Goal: Information Seeking & Learning: Learn about a topic

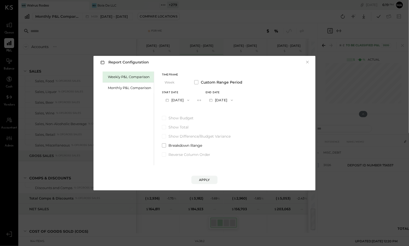
scroll to position [0, 2]
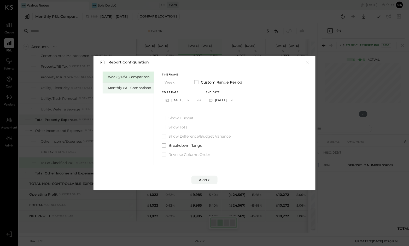
click at [138, 90] on div "Monthly P&L Comparison" at bounding box center [129, 87] width 43 height 5
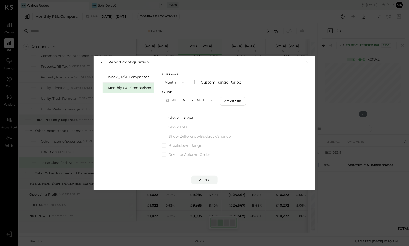
click at [308, 61] on button "×" at bounding box center [307, 62] width 5 height 5
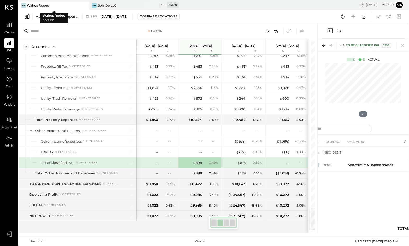
click at [86, 4] on icon at bounding box center [85, 5] width 7 height 6
click at [22, 5] on icon at bounding box center [22, 4] width 1 height 1
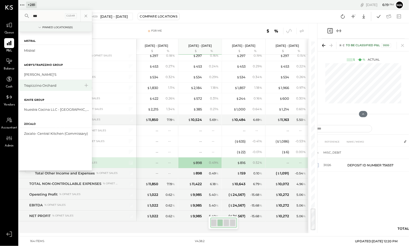
type input "***"
click at [40, 85] on div "Trapizzino Orchard" at bounding box center [52, 85] width 56 height 5
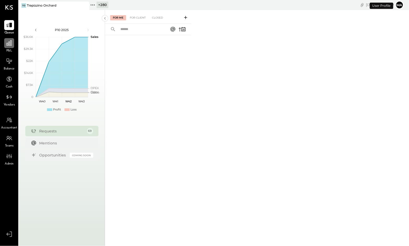
click at [10, 46] on icon at bounding box center [9, 43] width 7 height 7
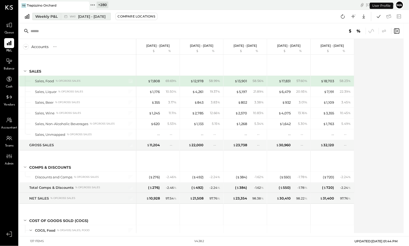
click at [79, 17] on span "[DATE] - [DATE]" at bounding box center [91, 16] width 27 height 5
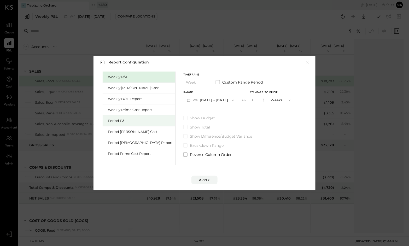
click at [125, 119] on div "Period P&L" at bounding box center [140, 120] width 65 height 5
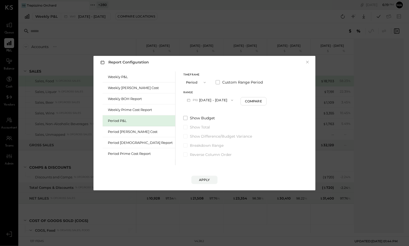
click at [195, 99] on button "P10 [DATE] - [DATE]" at bounding box center [211, 100] width 54 height 10
click at [198, 113] on span "[DATE] - [DATE]" at bounding box center [208, 112] width 25 height 4
click at [246, 102] on div "Compare" at bounding box center [254, 101] width 17 height 4
click at [263, 100] on icon "button" at bounding box center [263, 100] width 1 height 3
click at [262, 100] on icon "button" at bounding box center [263, 100] width 3 height 3
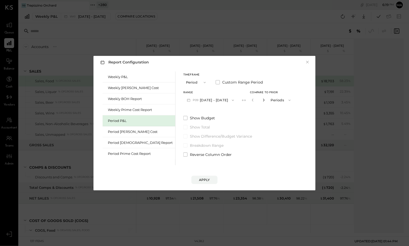
click at [262, 100] on icon "button" at bounding box center [263, 100] width 3 height 3
type input "*"
click at [203, 178] on div "Apply" at bounding box center [204, 180] width 11 height 4
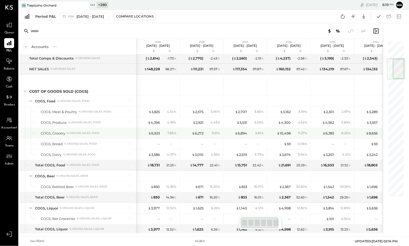
scroll to position [151, 0]
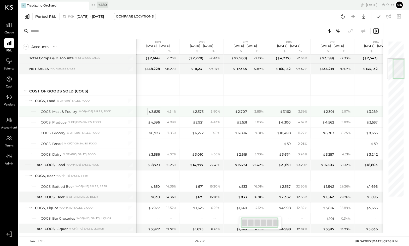
click at [153, 112] on div "$ 3,825" at bounding box center [154, 111] width 11 height 5
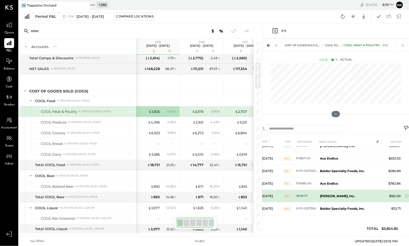
scroll to position [78, 0]
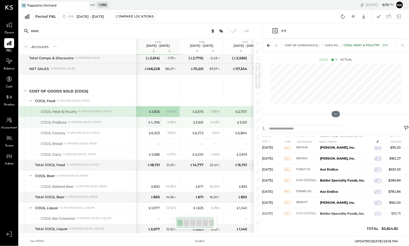
click at [155, 124] on div "$ 4,396" at bounding box center [154, 122] width 12 height 5
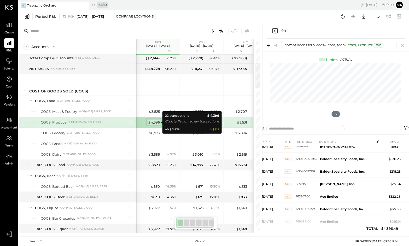
scroll to position [92, 0]
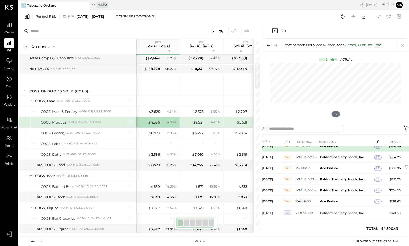
scroll to position [176, 0]
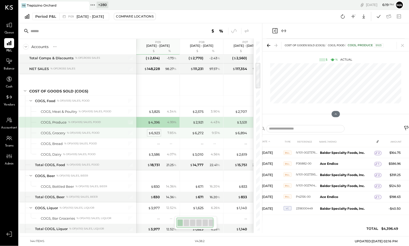
click at [154, 132] on div "$ 6,923" at bounding box center [154, 133] width 12 height 5
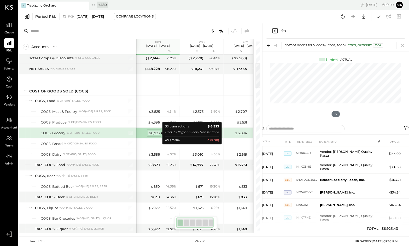
scroll to position [199, 0]
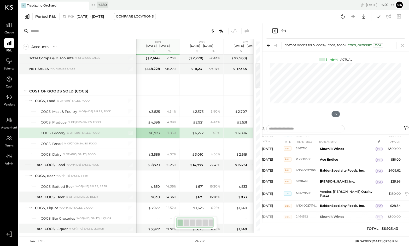
scroll to position [310, 0]
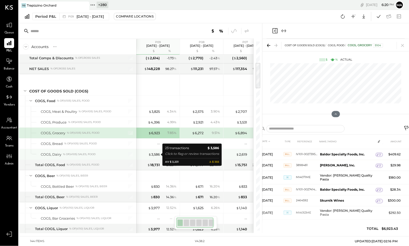
drag, startPoint x: 153, startPoint y: 155, endPoint x: 179, endPoint y: 152, distance: 26.0
click at [153, 155] on div "$ 3,586" at bounding box center [154, 154] width 12 height 5
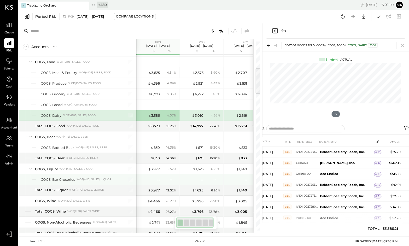
scroll to position [224, 0]
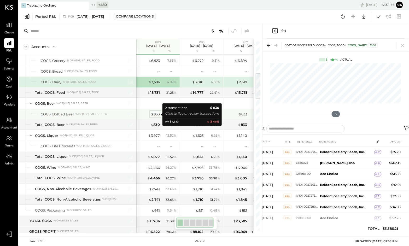
click at [154, 116] on div "$ 830" at bounding box center [155, 114] width 9 height 5
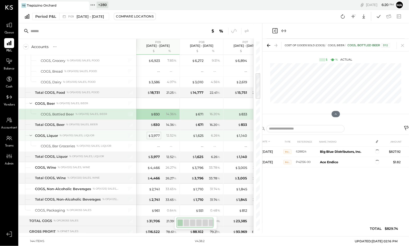
click at [152, 135] on div "$ 3,977" at bounding box center [154, 135] width 12 height 5
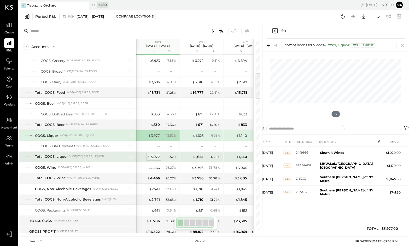
click at [155, 157] on div "$ 3,977" at bounding box center [154, 156] width 12 height 5
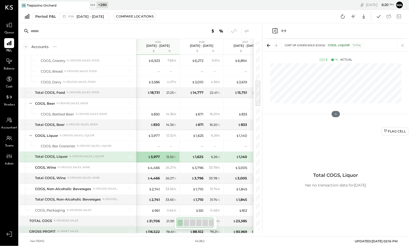
scroll to position [283, 0]
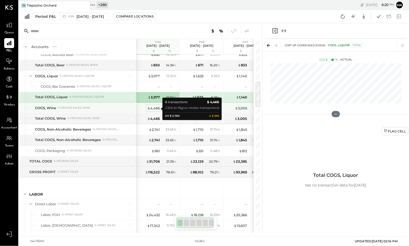
click at [153, 108] on div "$ 4,466" at bounding box center [153, 108] width 13 height 5
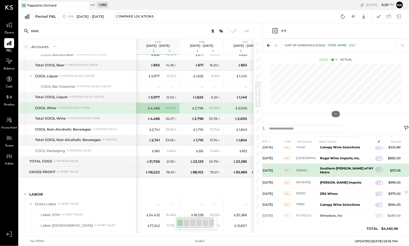
scroll to position [20, 0]
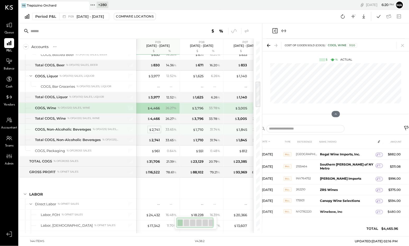
click at [156, 130] on div "$ 2,741" at bounding box center [154, 129] width 11 height 5
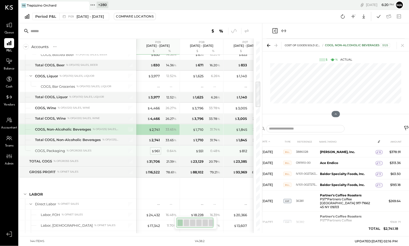
click at [156, 153] on div "$ 961" at bounding box center [156, 151] width 8 height 5
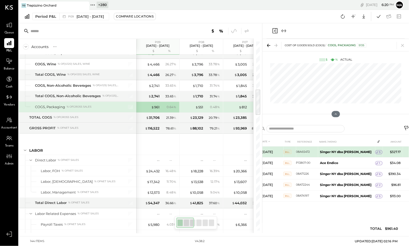
scroll to position [340, 0]
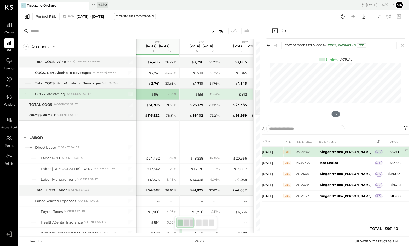
click at [380, 152] on span "5" at bounding box center [381, 153] width 2 height 4
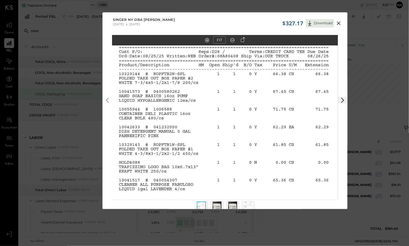
click at [339, 21] on icon at bounding box center [339, 23] width 6 height 6
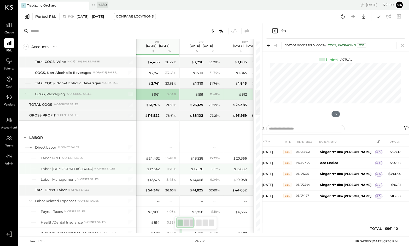
scroll to position [379, 0]
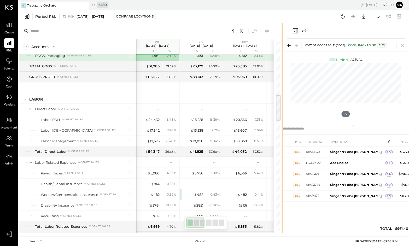
drag, startPoint x: 261, startPoint y: 138, endPoint x: 329, endPoint y: 135, distance: 67.3
click at [329, 135] on div "Accounts S % GL P09 [DATE] - [DATE] $ % P08 [DATE] - [DATE] $ % P07 [DATE] - [D…" at bounding box center [214, 128] width 391 height 210
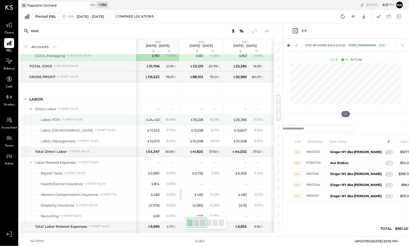
click at [156, 119] on div "$ 24,432" at bounding box center [153, 119] width 14 height 5
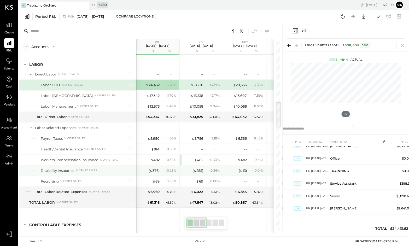
scroll to position [443, 0]
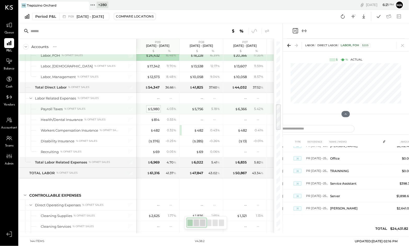
click at [154, 110] on div "$ 5,980" at bounding box center [154, 109] width 12 height 5
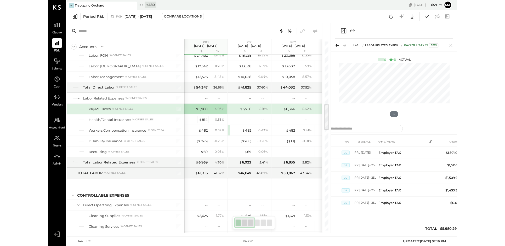
scroll to position [0, 0]
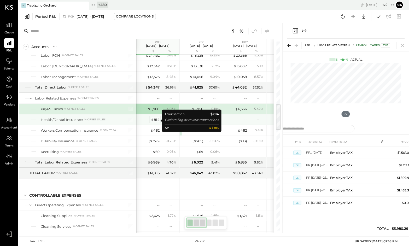
click at [155, 122] on div "$ 814" at bounding box center [155, 119] width 9 height 5
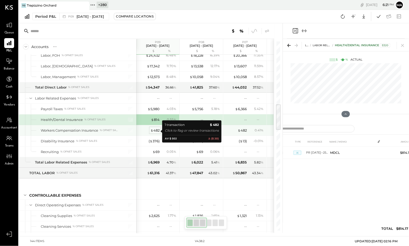
click at [156, 130] on div "$ 482" at bounding box center [155, 130] width 9 height 5
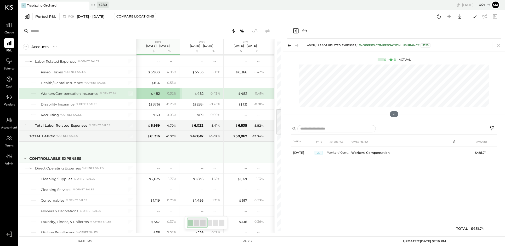
scroll to position [0, 1]
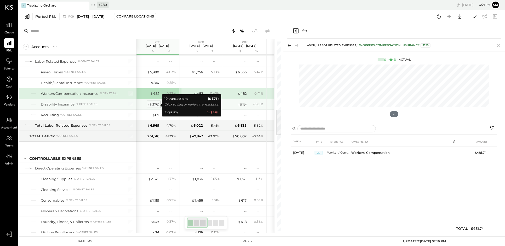
click at [154, 106] on div "( $ 376 )" at bounding box center [153, 104] width 11 height 5
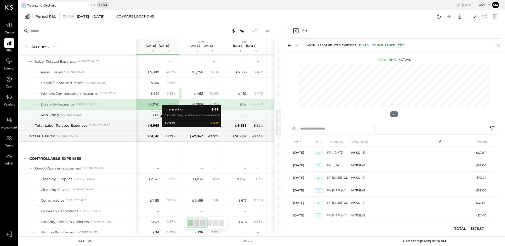
click at [156, 116] on div "$ 69" at bounding box center [155, 115] width 7 height 5
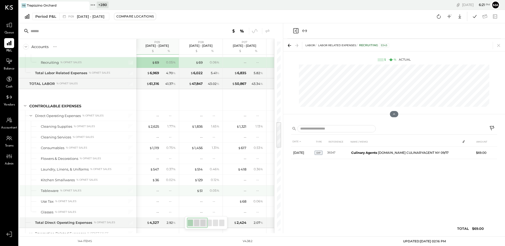
scroll to position [0, 2]
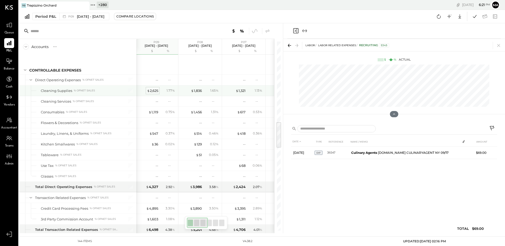
click at [154, 93] on div "$ 2,625" at bounding box center [152, 90] width 11 height 5
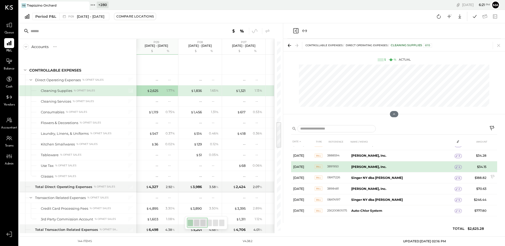
scroll to position [31, 0]
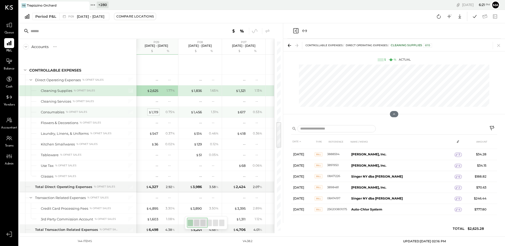
click at [154, 113] on div "$ 1,119" at bounding box center [153, 112] width 10 height 5
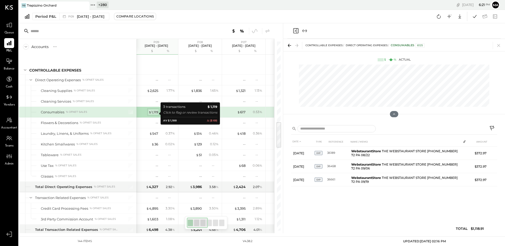
scroll to position [0, 0]
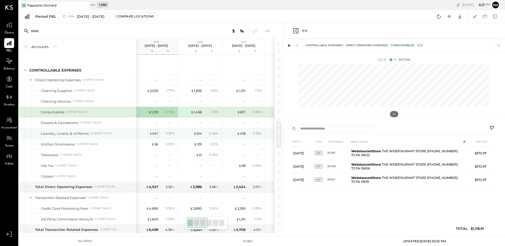
click at [155, 134] on div "$ 547" at bounding box center [153, 133] width 9 height 5
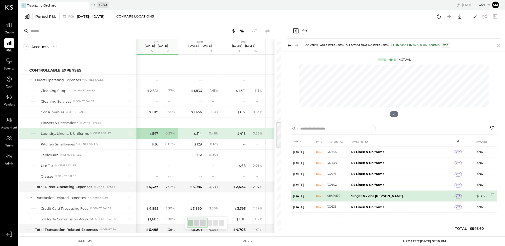
click at [409, 194] on td "5" at bounding box center [457, 197] width 7 height 10
click at [409, 196] on span "5" at bounding box center [459, 197] width 2 height 4
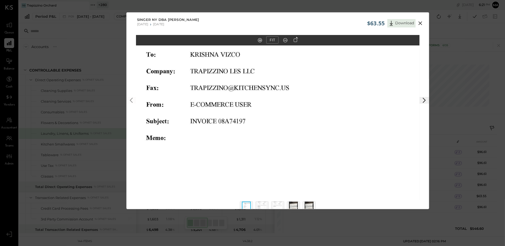
click at [261, 202] on div at bounding box center [277, 210] width 95 height 20
click at [261, 203] on img at bounding box center [261, 208] width 9 height 12
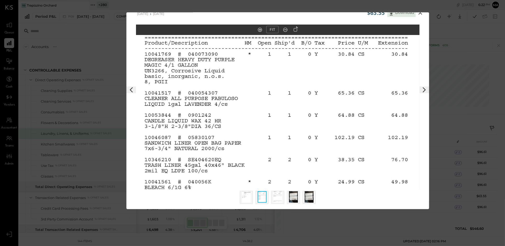
scroll to position [11, 0]
click at [278, 197] on img at bounding box center [277, 197] width 9 height 12
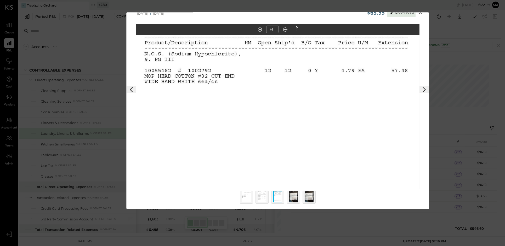
drag, startPoint x: 422, startPoint y: 13, endPoint x: 404, endPoint y: 20, distance: 19.0
click at [409, 13] on icon at bounding box center [420, 12] width 6 height 6
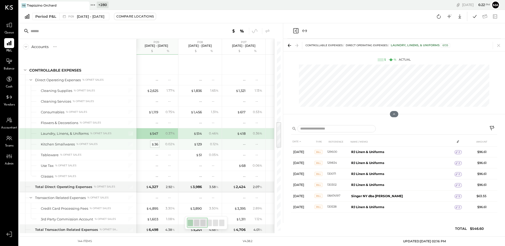
click at [156, 146] on div "$ 36" at bounding box center [154, 144] width 7 height 5
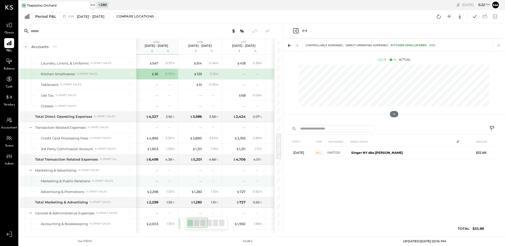
scroll to position [653, 0]
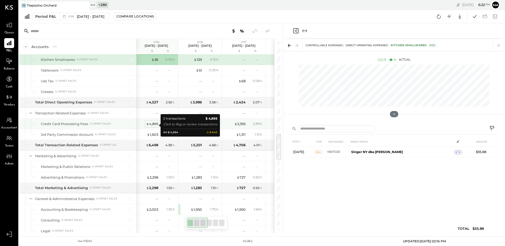
click at [152, 125] on div "$ 4,895" at bounding box center [152, 124] width 12 height 5
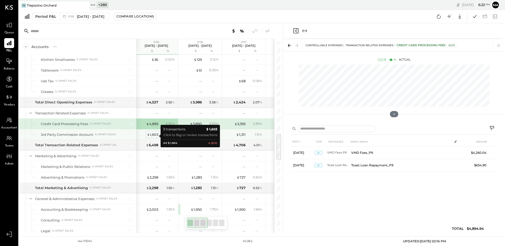
click at [152, 135] on div "$ 1,603" at bounding box center [152, 134] width 11 height 5
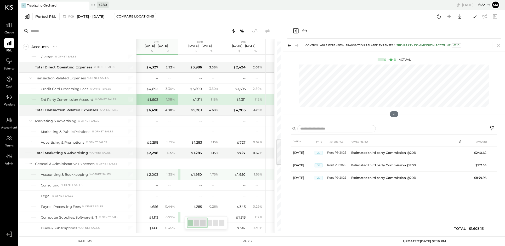
scroll to position [691, 0]
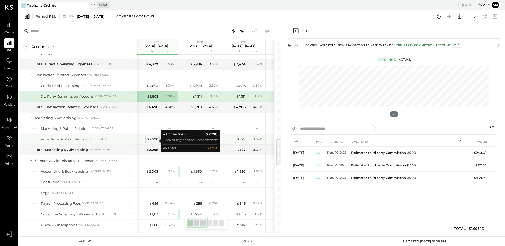
click at [152, 140] on div "$ 2,298" at bounding box center [153, 139] width 12 height 5
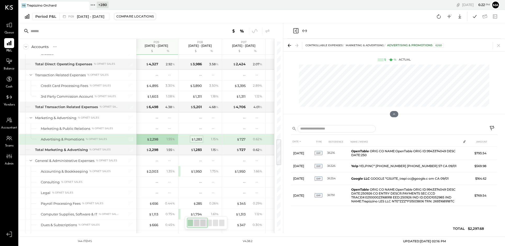
click at [199, 140] on div "$ 1,283" at bounding box center [196, 139] width 11 height 5
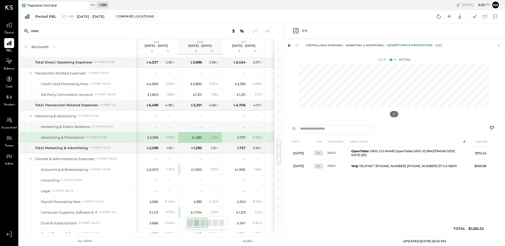
scroll to position [691, 0]
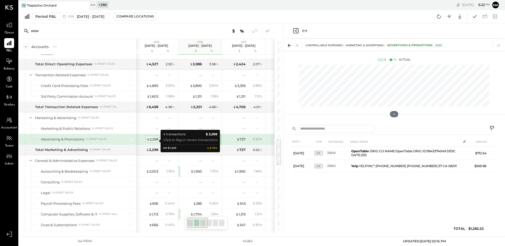
click at [151, 141] on div "$ 2,298" at bounding box center [153, 139] width 12 height 5
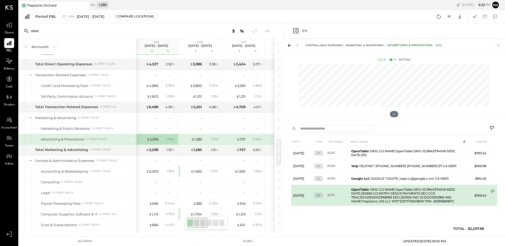
click at [409, 190] on icon at bounding box center [492, 192] width 4 height 4
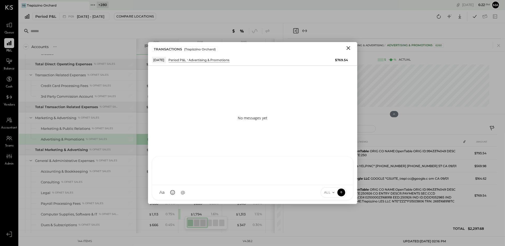
click at [293, 185] on div at bounding box center [252, 171] width 201 height 28
type input "****"
click at [329, 190] on span "ALL" at bounding box center [327, 192] width 7 height 4
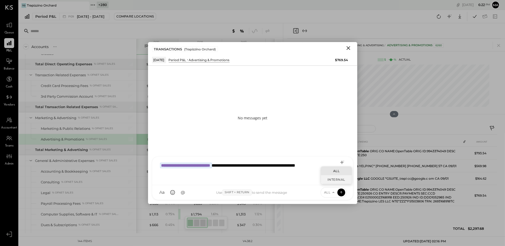
click at [332, 181] on div "INTERNAL" at bounding box center [336, 179] width 31 height 9
click at [342, 191] on icon at bounding box center [341, 192] width 5 height 5
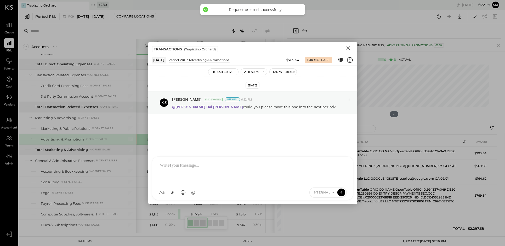
click at [347, 48] on icon "Close" at bounding box center [348, 48] width 6 height 6
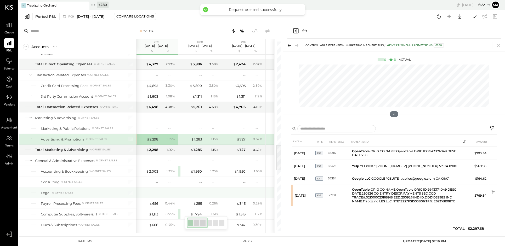
scroll to position [739, 0]
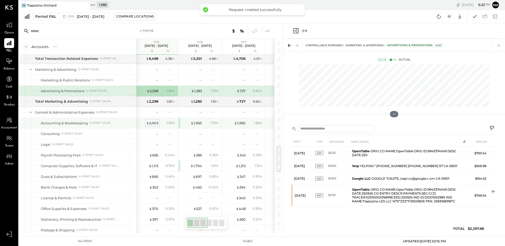
click at [152, 124] on div "$ 2,003" at bounding box center [152, 123] width 12 height 5
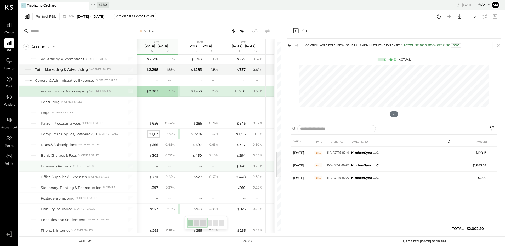
scroll to position [778, 0]
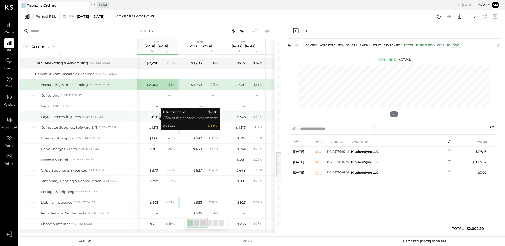
click at [154, 119] on div "$ 656" at bounding box center [153, 117] width 9 height 5
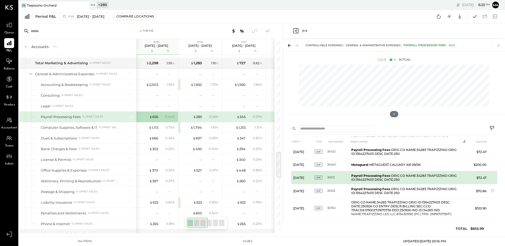
scroll to position [17, 0]
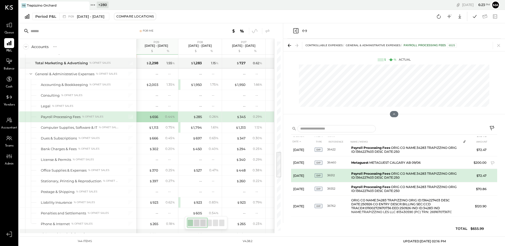
drag, startPoint x: 493, startPoint y: 160, endPoint x: 450, endPoint y: 172, distance: 44.6
click at [409, 160] on td at bounding box center [492, 164] width 9 height 10
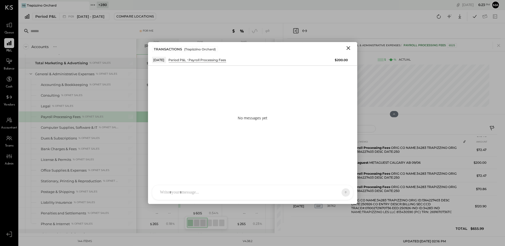
click at [302, 193] on div at bounding box center [252, 192] width 201 height 15
type input "****"
click at [263, 167] on div "**********" at bounding box center [252, 170] width 190 height 21
click at [327, 191] on span "ALL" at bounding box center [327, 192] width 7 height 4
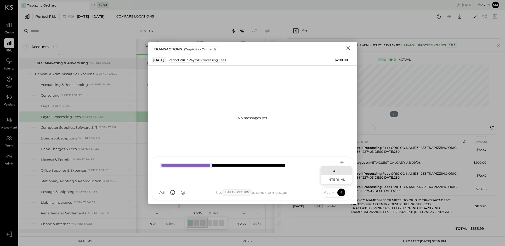
drag, startPoint x: 327, startPoint y: 176, endPoint x: 331, endPoint y: 181, distance: 6.2
click at [327, 176] on div "INTERNAL" at bounding box center [336, 179] width 31 height 9
click at [339, 192] on icon at bounding box center [341, 192] width 5 height 5
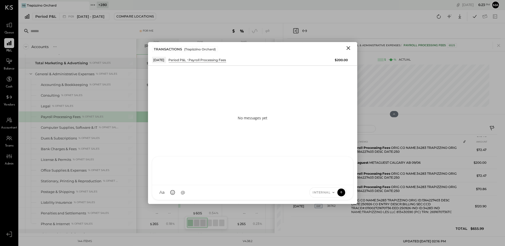
click at [348, 47] on icon "Close" at bounding box center [348, 48] width 4 height 4
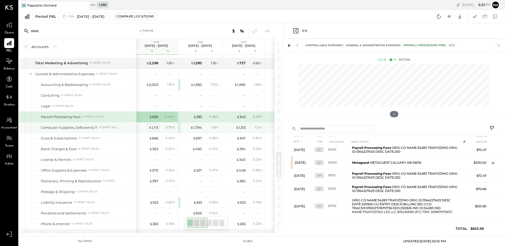
click at [154, 129] on div "$ 1,113" at bounding box center [153, 127] width 9 height 5
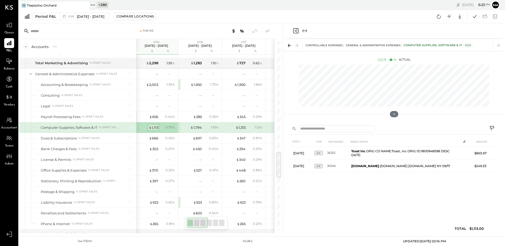
scroll to position [0, 0]
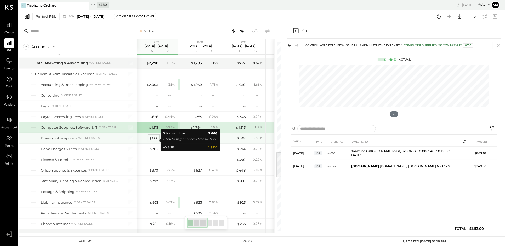
click at [154, 140] on div "$ 666" at bounding box center [153, 138] width 9 height 5
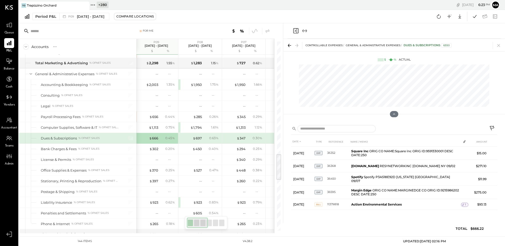
scroll to position [796, 0]
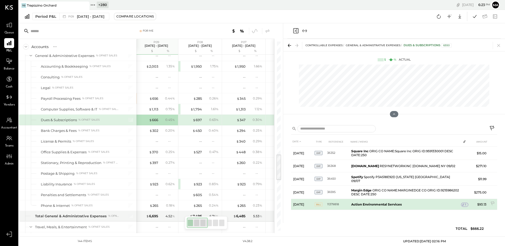
click at [409, 203] on icon at bounding box center [463, 205] width 4 height 4
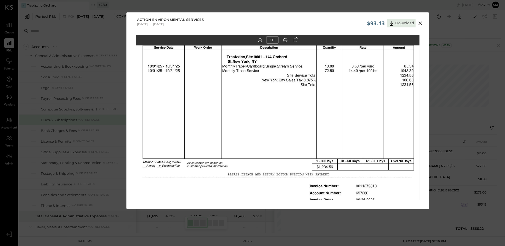
click at [409, 22] on icon at bounding box center [420, 23] width 4 height 4
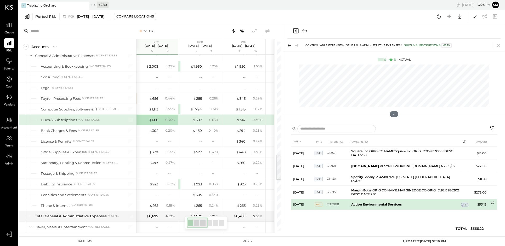
click at [409, 202] on icon at bounding box center [492, 204] width 5 height 5
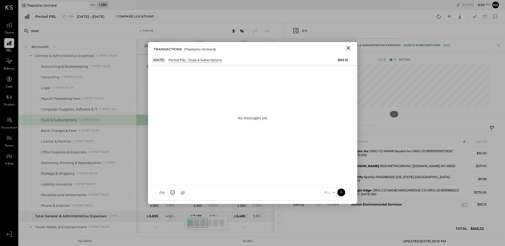
click at [302, 195] on div "ID [PERSON_NAME] Del [PERSON_NAME] [PERSON_NAME] [PERSON_NAME] E [PERSON_NAME] …" at bounding box center [252, 179] width 201 height 44
type input "****"
click at [327, 192] on span "ALL" at bounding box center [327, 192] width 7 height 4
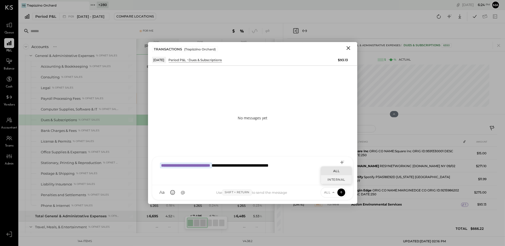
click at [331, 181] on div "INTERNAL" at bounding box center [336, 179] width 31 height 9
click at [342, 192] on icon at bounding box center [341, 192] width 5 height 5
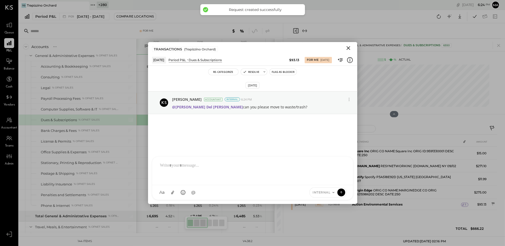
drag, startPoint x: 348, startPoint y: 47, endPoint x: 332, endPoint y: 55, distance: 18.6
click at [348, 47] on icon "Close" at bounding box center [348, 48] width 6 height 6
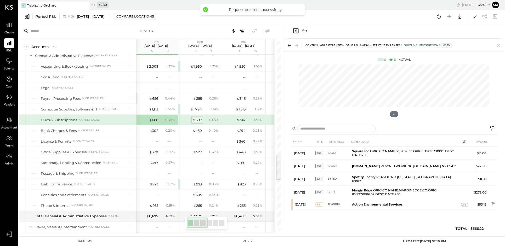
click at [199, 121] on div "$ 697" at bounding box center [197, 120] width 9 height 5
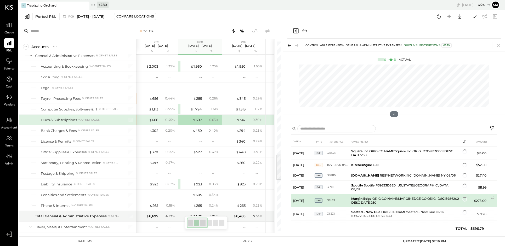
scroll to position [2, 0]
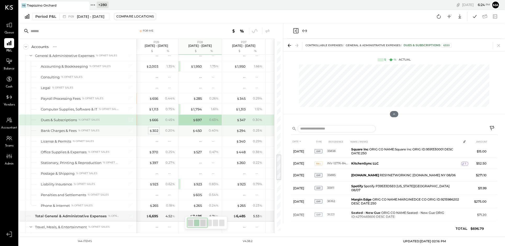
click at [156, 133] on div "$ 302" at bounding box center [153, 130] width 9 height 5
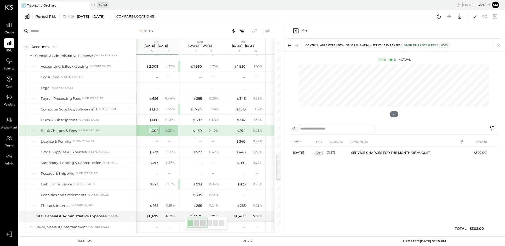
scroll to position [0, 0]
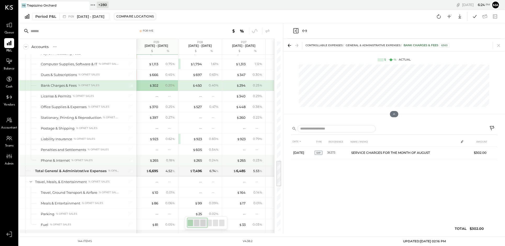
scroll to position [853, 0]
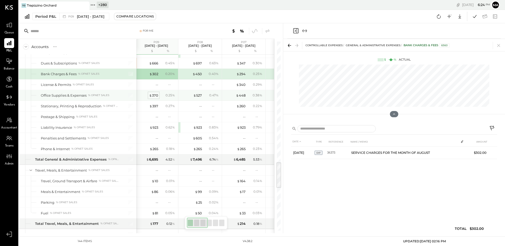
click at [156, 98] on div "$ 370" at bounding box center [153, 95] width 9 height 5
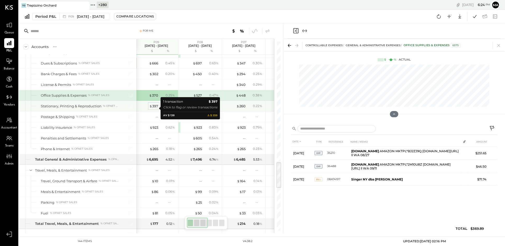
click at [156, 107] on div "$ 397" at bounding box center [153, 106] width 9 height 5
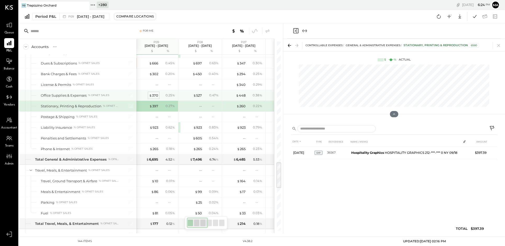
click at [154, 96] on div "$ 370" at bounding box center [153, 95] width 9 height 5
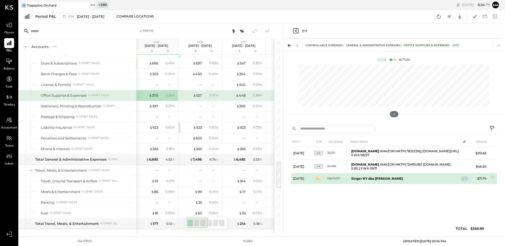
click at [409, 177] on icon at bounding box center [463, 179] width 4 height 4
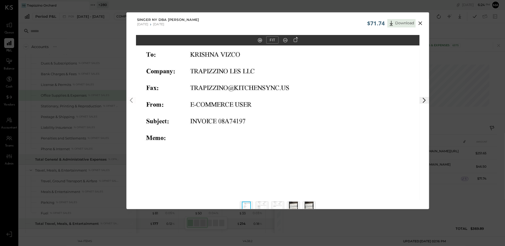
click at [262, 205] on img at bounding box center [261, 208] width 9 height 12
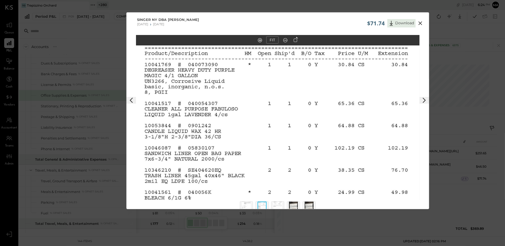
click at [279, 204] on img at bounding box center [277, 208] width 9 height 12
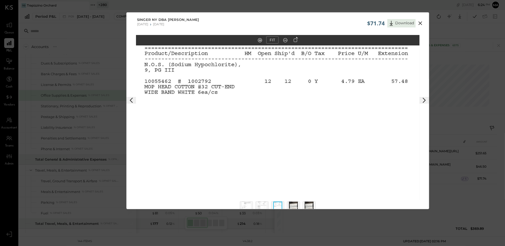
click at [261, 204] on img at bounding box center [261, 208] width 9 height 12
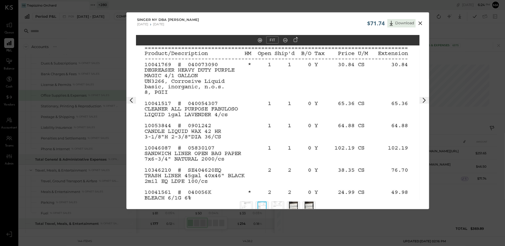
click at [409, 22] on icon at bounding box center [420, 23] width 6 height 6
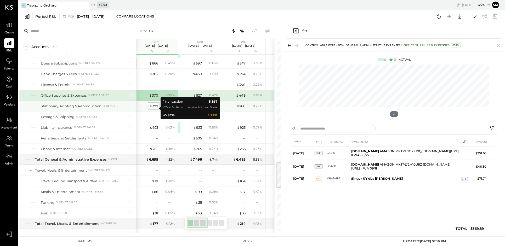
click at [153, 108] on div "$ 397" at bounding box center [153, 106] width 9 height 5
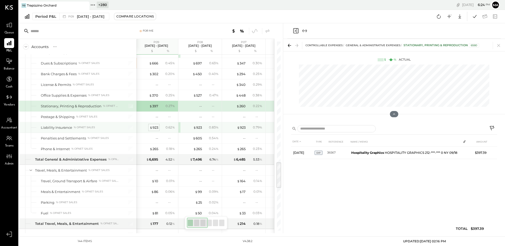
click at [155, 128] on div "$ 923" at bounding box center [154, 127] width 9 height 5
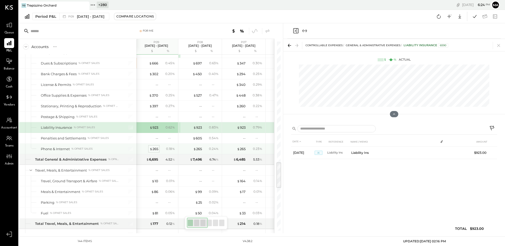
click at [155, 149] on div "$ 265" at bounding box center [154, 149] width 9 height 5
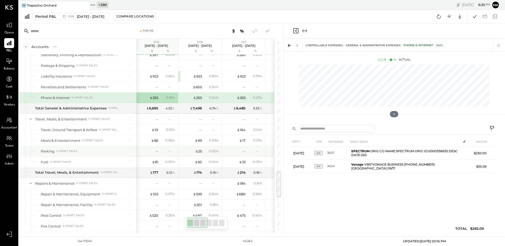
scroll to position [916, 0]
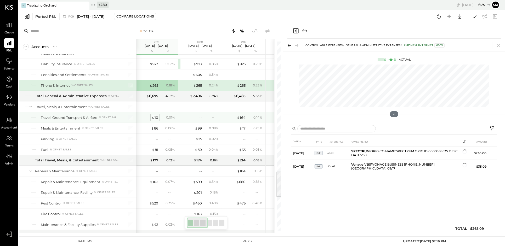
drag, startPoint x: 156, startPoint y: 119, endPoint x: 156, endPoint y: 122, distance: 3.4
click at [156, 119] on div "$ 10" at bounding box center [155, 117] width 7 height 5
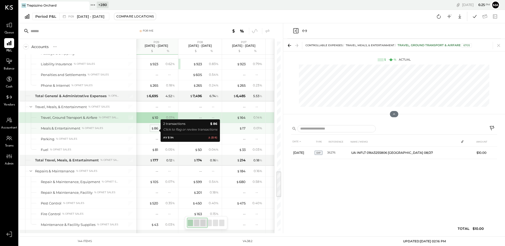
click at [156, 129] on div "$ 86" at bounding box center [154, 128] width 7 height 5
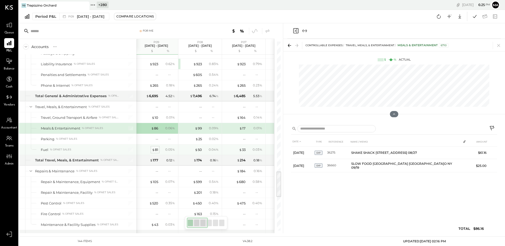
click at [156, 152] on div "$ 81" at bounding box center [155, 149] width 6 height 5
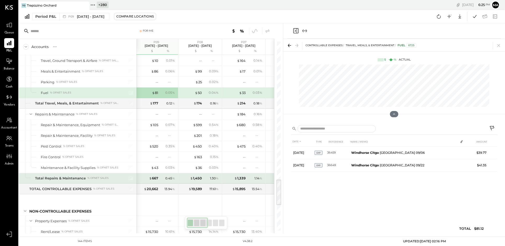
scroll to position [993, 0]
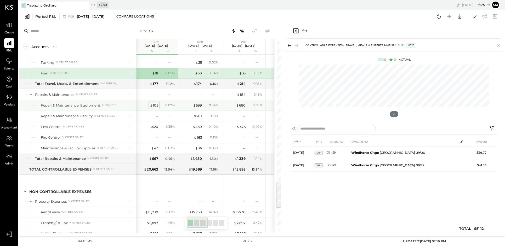
click at [154, 107] on div "$ 105" at bounding box center [154, 105] width 8 height 5
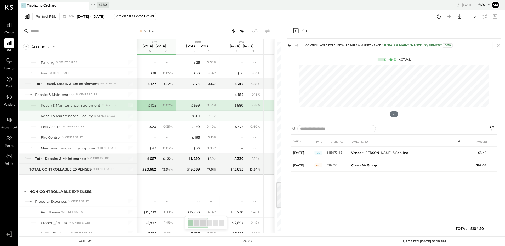
scroll to position [0, 7]
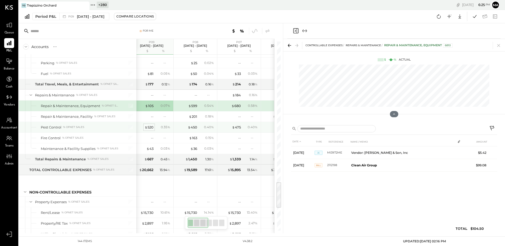
click at [151, 128] on div "$ 520" at bounding box center [149, 127] width 9 height 5
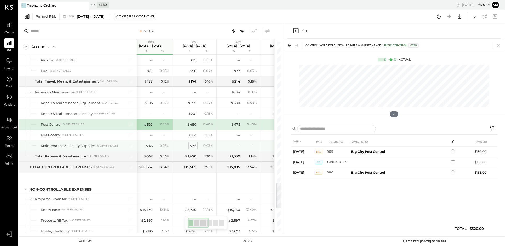
scroll to position [0, 7]
click at [150, 148] on div "$ 43" at bounding box center [149, 146] width 7 height 5
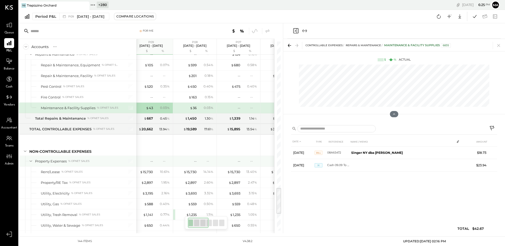
scroll to position [0, 8]
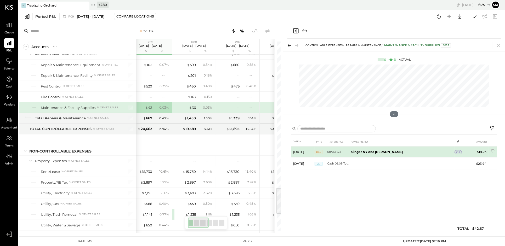
click at [409, 151] on span "5" at bounding box center [459, 153] width 2 height 4
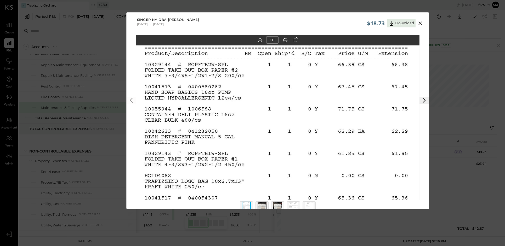
scroll to position [11, 0]
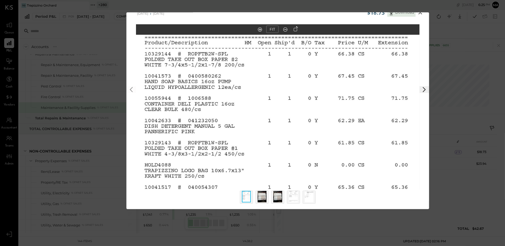
click at [261, 195] on img at bounding box center [261, 197] width 9 height 12
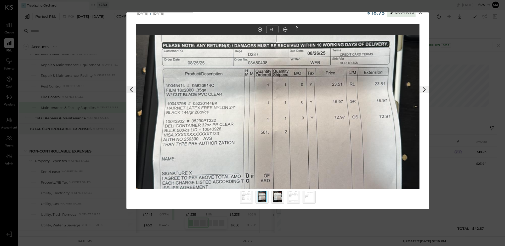
click at [280, 197] on img at bounding box center [277, 197] width 9 height 12
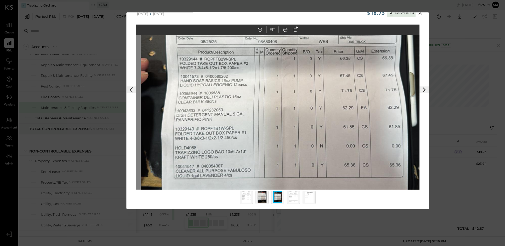
drag, startPoint x: 330, startPoint y: 145, endPoint x: 333, endPoint y: 140, distance: 5.7
click at [333, 140] on img at bounding box center [283, 79] width 284 height 504
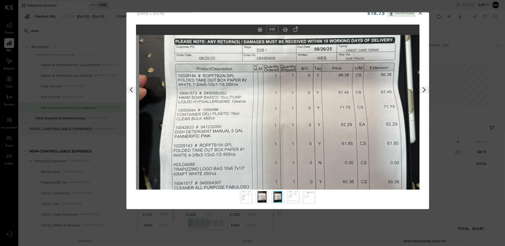
scroll to position [9, 0]
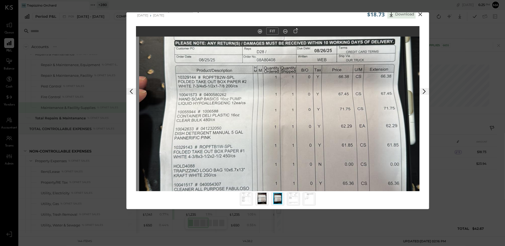
click at [262, 198] on img at bounding box center [261, 199] width 9 height 12
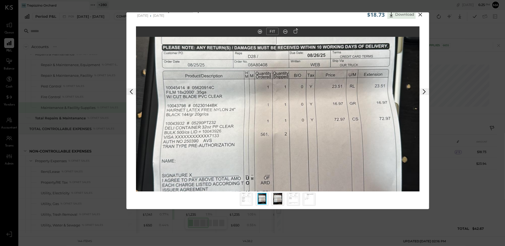
scroll to position [7, 0]
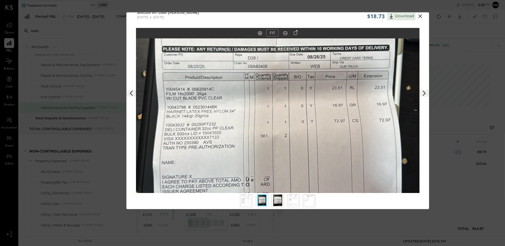
click at [409, 16] on icon at bounding box center [420, 16] width 4 height 4
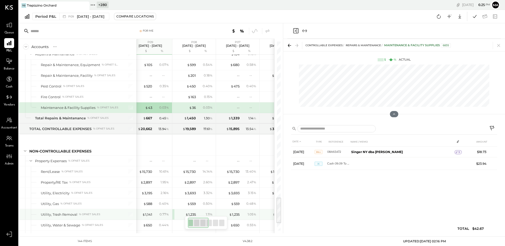
scroll to position [1101, 0]
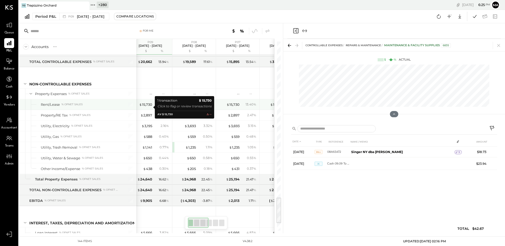
drag, startPoint x: 145, startPoint y: 107, endPoint x: 144, endPoint y: 114, distance: 6.7
click at [145, 107] on div "$ 15,730" at bounding box center [145, 104] width 13 height 5
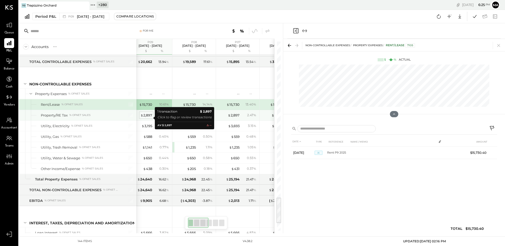
click at [144, 117] on div "$ 2,897" at bounding box center [146, 115] width 12 height 5
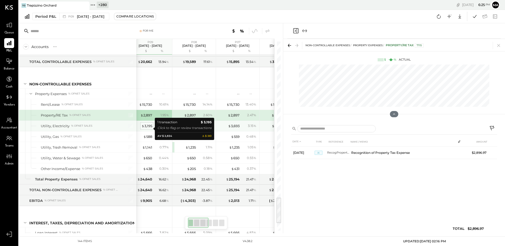
click at [146, 129] on div "$ 3,195" at bounding box center [146, 126] width 11 height 5
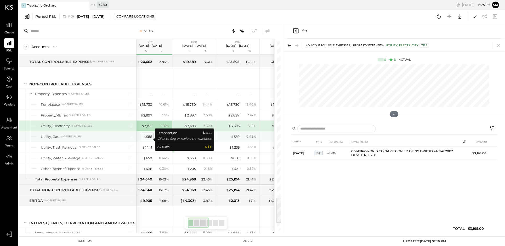
click at [147, 138] on div "$ 588" at bounding box center [147, 136] width 9 height 5
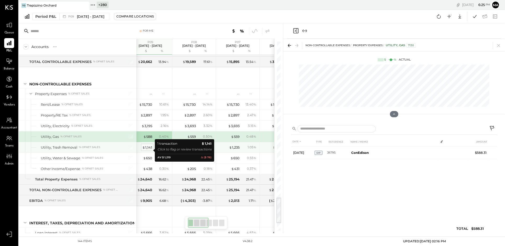
click at [149, 149] on div "$ 1,141" at bounding box center [147, 147] width 10 height 5
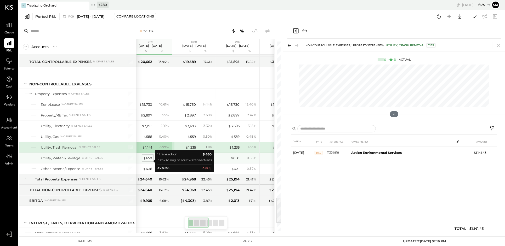
click at [149, 161] on div "$ 650" at bounding box center [147, 158] width 9 height 5
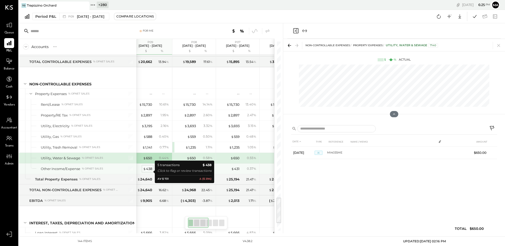
click at [150, 171] on div "$ 438" at bounding box center [147, 169] width 9 height 5
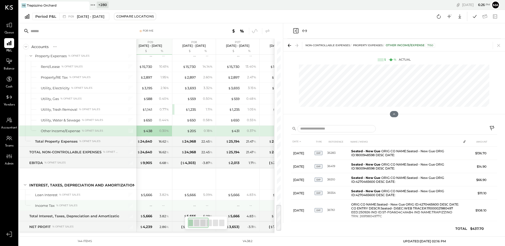
scroll to position [1153, 0]
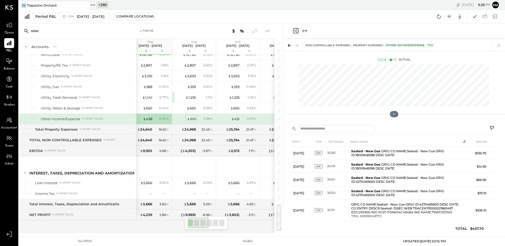
click at [193, 118] on div "$ 205" at bounding box center [191, 119] width 9 height 5
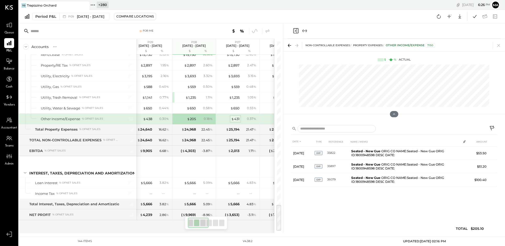
click at [235, 119] on div "$ 431" at bounding box center [235, 119] width 8 height 5
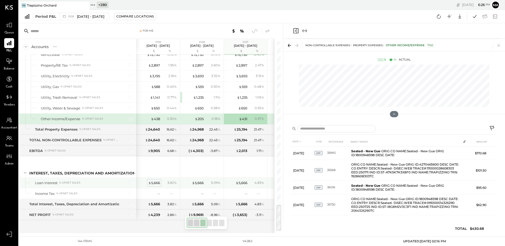
click at [155, 182] on div "$ 5,666" at bounding box center [154, 183] width 12 height 5
